Goal: Information Seeking & Learning: Find specific fact

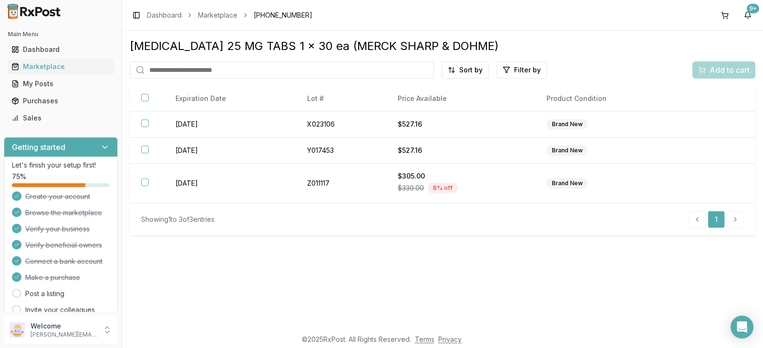
click at [254, 69] on input "search" at bounding box center [282, 69] width 304 height 17
type input "*"
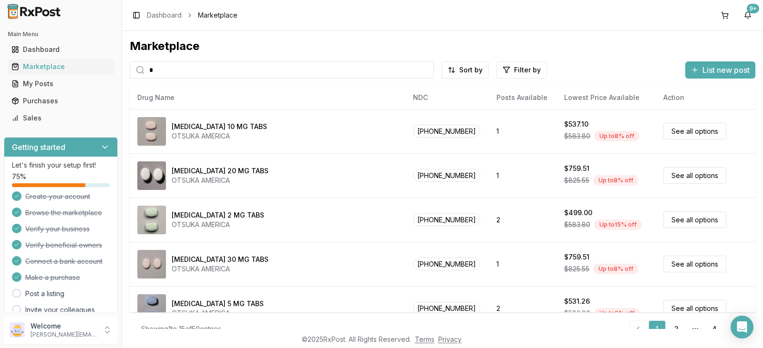
click at [175, 71] on input "*" at bounding box center [282, 69] width 304 height 17
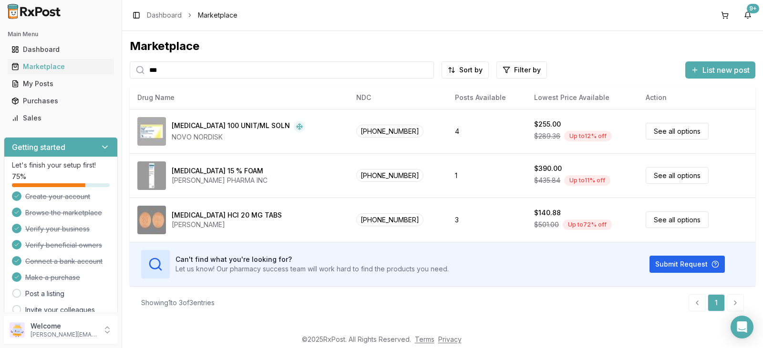
type input "***"
